Goal: Complete application form

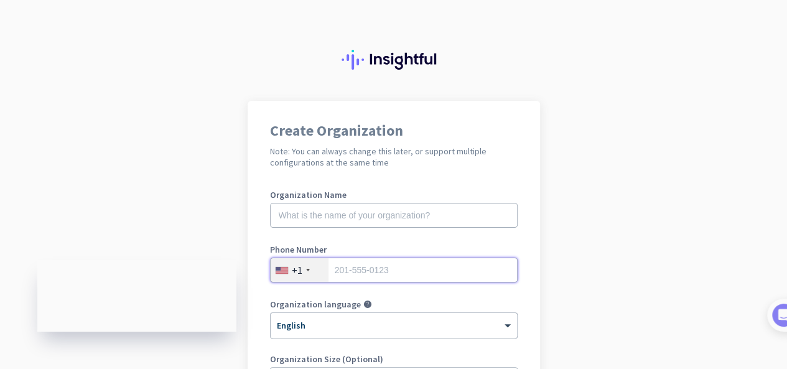
click at [346, 274] on input "tel" at bounding box center [394, 270] width 248 height 25
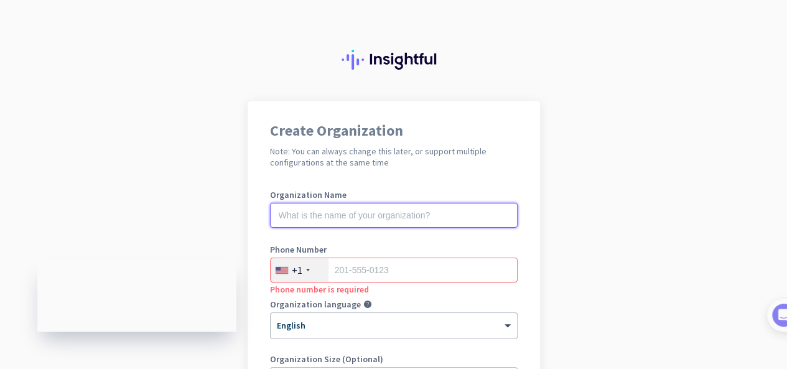
click at [416, 223] on input "text" at bounding box center [394, 215] width 248 height 25
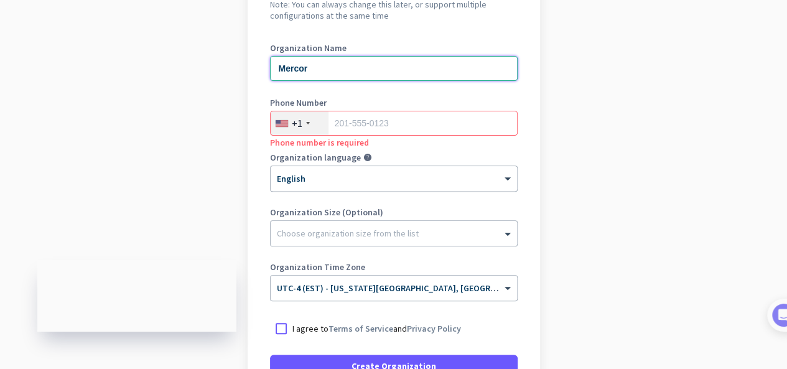
scroll to position [145, 0]
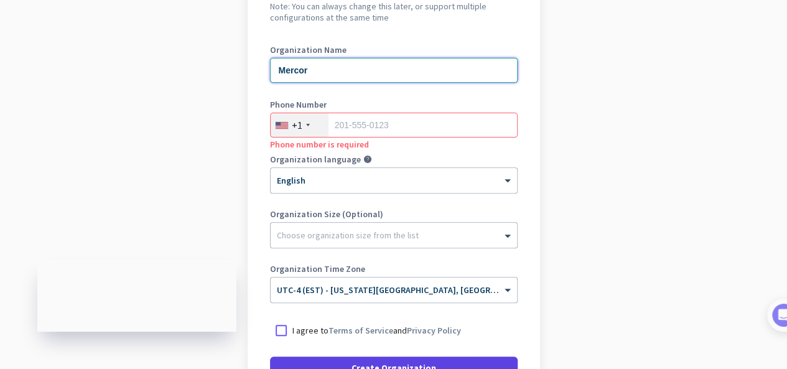
type input "Mercor"
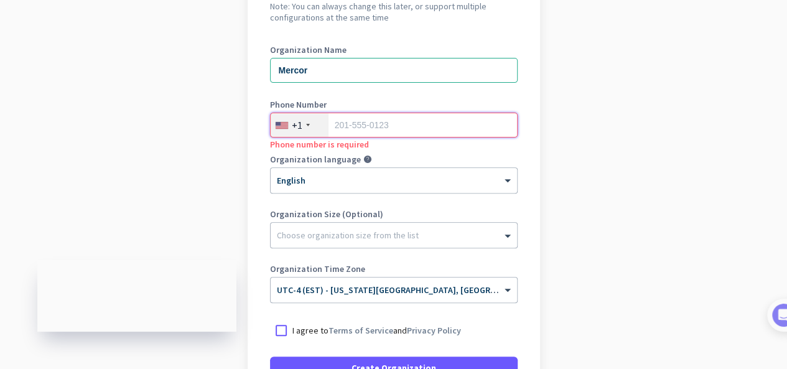
click at [381, 128] on input "tel" at bounding box center [394, 125] width 248 height 25
paste input "6577841052"
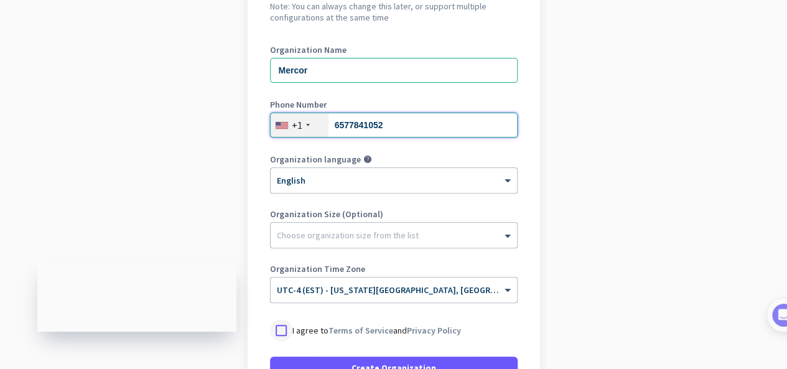
type input "6577841052"
click at [280, 328] on div at bounding box center [281, 330] width 22 height 22
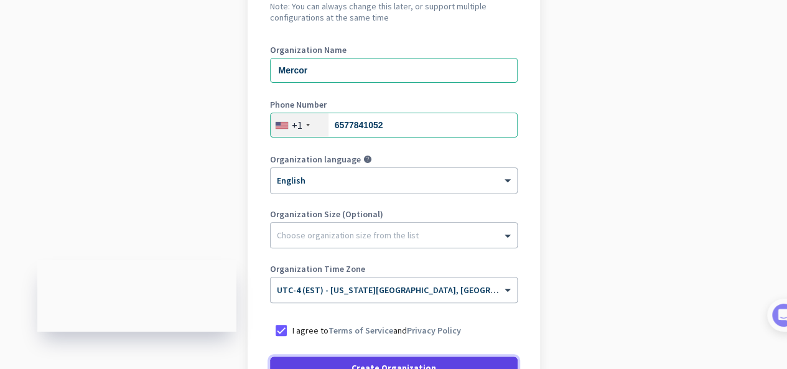
click at [391, 360] on span at bounding box center [394, 368] width 248 height 30
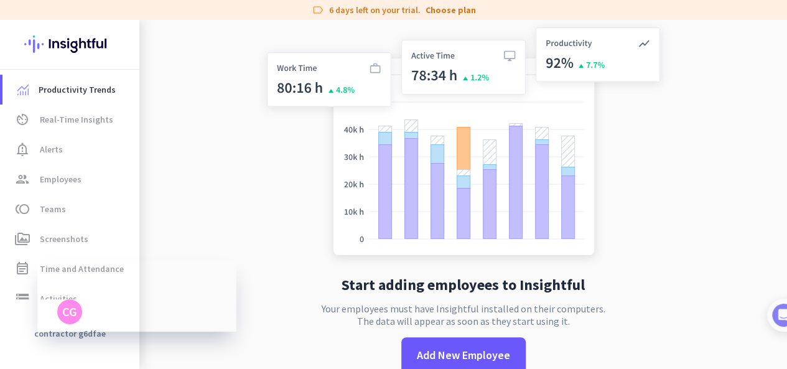
drag, startPoint x: 781, startPoint y: 190, endPoint x: 785, endPoint y: 106, distance: 84.7
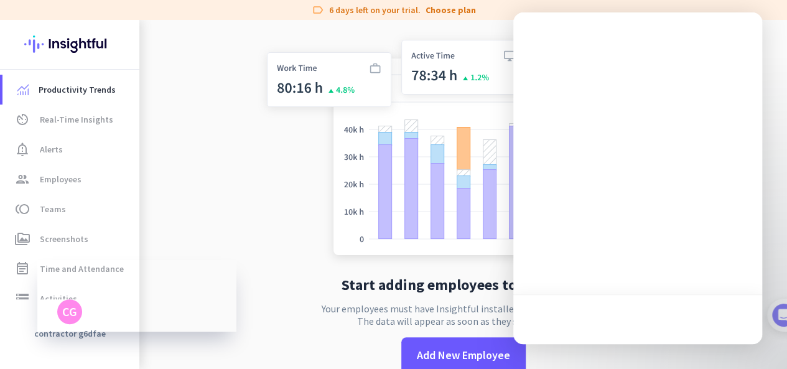
click at [251, 179] on app-no-employees "Start adding employees to Insightful Your employees must have Insightful instal…" at bounding box center [463, 206] width 648 height 373
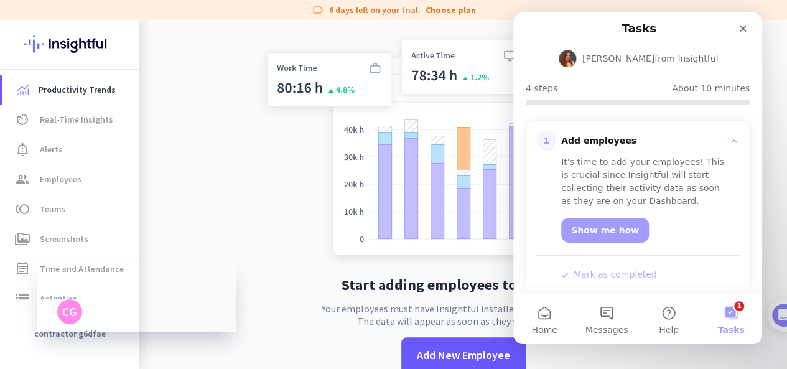
scroll to position [97, 0]
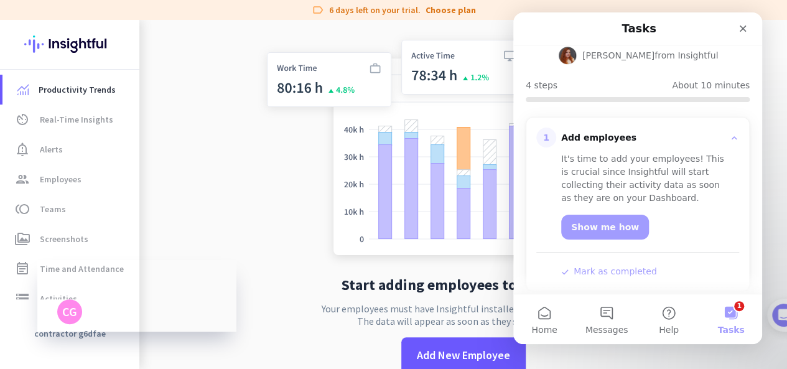
click at [305, 172] on img at bounding box center [464, 144] width 412 height 248
click at [742, 28] on icon "Close" at bounding box center [743, 29] width 7 height 7
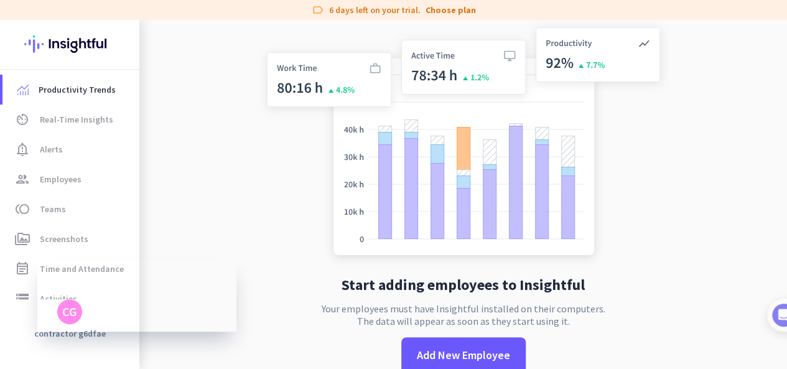
scroll to position [0, 0]
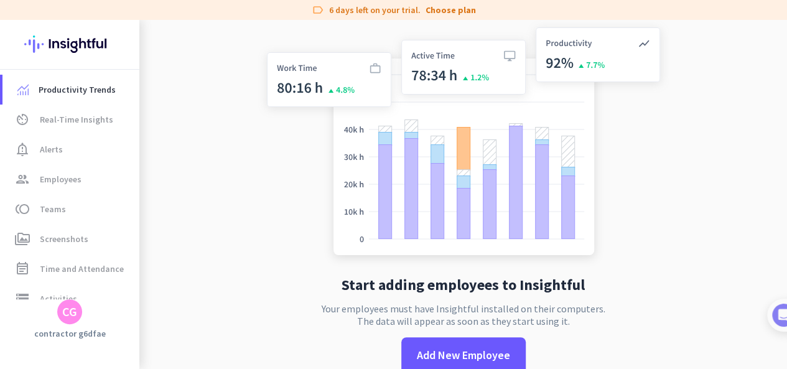
click at [70, 305] on div "CG" at bounding box center [69, 311] width 15 height 12
click at [196, 170] on div at bounding box center [393, 184] width 787 height 369
